Goal: Entertainment & Leisure: Consume media (video, audio)

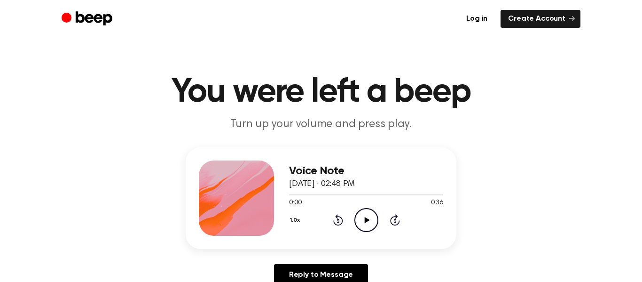
click at [367, 216] on icon "Play Audio" at bounding box center [367, 220] width 24 height 24
click at [343, 224] on icon "Rewind 5 seconds" at bounding box center [338, 219] width 10 height 12
click at [333, 225] on icon "Rewind 5 seconds" at bounding box center [338, 219] width 10 height 12
click at [333, 218] on icon "Rewind 5 seconds" at bounding box center [338, 219] width 10 height 12
click at [334, 224] on icon "Rewind 5 seconds" at bounding box center [338, 219] width 10 height 12
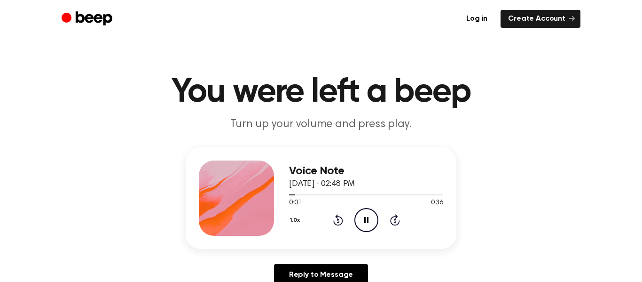
click at [338, 221] on icon "Rewind 5 seconds" at bounding box center [338, 219] width 10 height 12
click at [334, 219] on icon "Rewind 5 seconds" at bounding box center [338, 219] width 10 height 12
click at [335, 225] on icon "Rewind 5 seconds" at bounding box center [338, 219] width 10 height 12
click at [333, 223] on icon "Rewind 5 seconds" at bounding box center [338, 219] width 10 height 12
click at [333, 218] on icon "Rewind 5 seconds" at bounding box center [338, 219] width 10 height 12
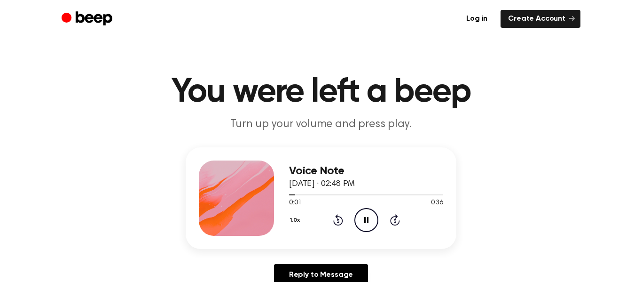
click at [367, 218] on icon at bounding box center [366, 220] width 4 height 6
click at [364, 224] on icon "Play Audio" at bounding box center [367, 220] width 24 height 24
